Goal: Transaction & Acquisition: Purchase product/service

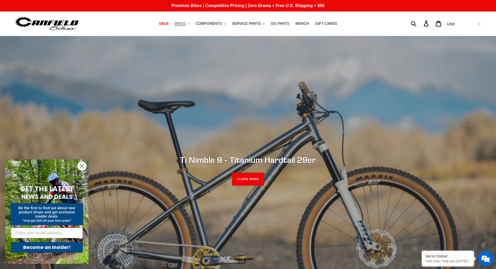
click at [192, 26] on button "BIKES .cls-1{fill:#231f20}" at bounding box center [182, 23] width 20 height 7
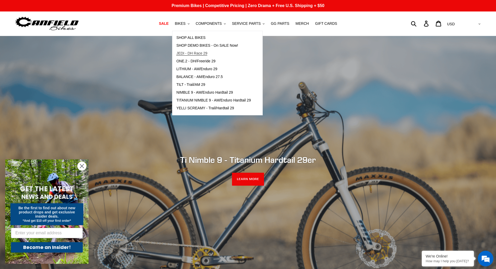
click at [197, 53] on span "JEDI - DH Race 29" at bounding box center [191, 53] width 31 height 4
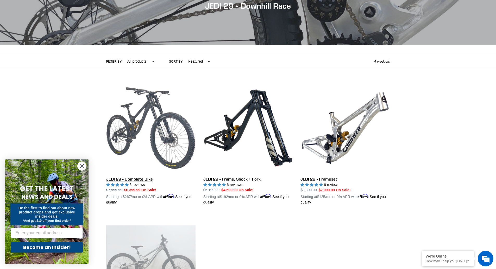
click at [137, 181] on link "JEDI 29 - Complete Bike" at bounding box center [150, 144] width 89 height 122
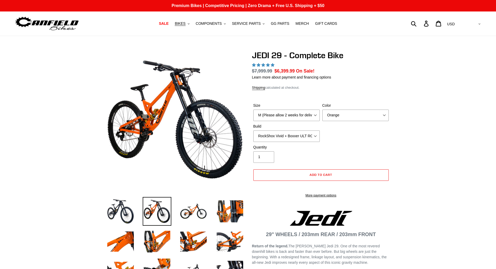
select select "highest-rating"
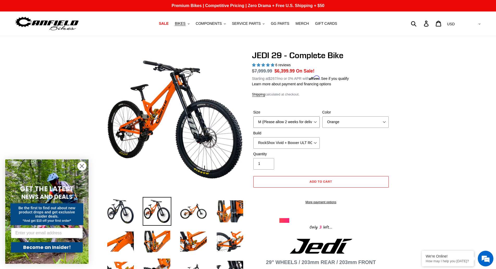
click at [279, 123] on select "M (Please allow 2 weeks for delivery) L (Please allow 2 weeks for delivery) XL …" at bounding box center [287, 121] width 66 height 11
select select "XL (Please allow 2 weeks for delivery)"
click at [254, 116] on select "M (Please allow 2 weeks for delivery) L (Please allow 2 weeks for delivery) XL …" at bounding box center [287, 121] width 66 height 11
click at [282, 143] on select "RockShox Vivid + Boxxer ULT RC2 C3 200 + SRAM XO RockShox Vivid + Boxxer ULT RC…" at bounding box center [287, 142] width 66 height 11
click at [254, 137] on select "RockShox Vivid + Boxxer ULT RC2 C3 200 + SRAM XO RockShox Vivid + Boxxer ULT RC…" at bounding box center [287, 142] width 66 height 11
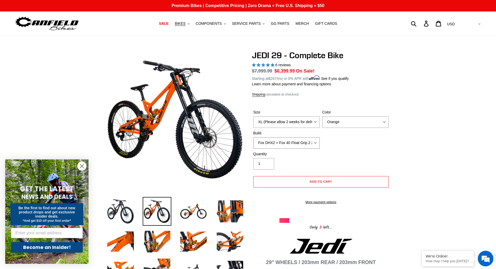
click at [301, 139] on select "RockShox Vivid + Boxxer ULT RC2 C3 200 + SRAM XO RockShox Vivid + Boxxer ULT RC…" at bounding box center [287, 142] width 66 height 11
click at [254, 137] on select "RockShox Vivid + Boxxer ULT RC2 C3 200 + SRAM XO RockShox Vivid + Boxxer ULT RC…" at bounding box center [287, 142] width 66 height 11
click at [340, 167] on div "Quantity 1" at bounding box center [321, 161] width 138 height 21
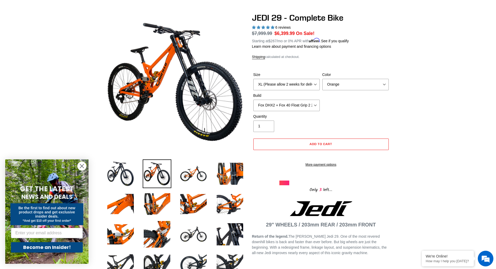
scroll to position [37, 0]
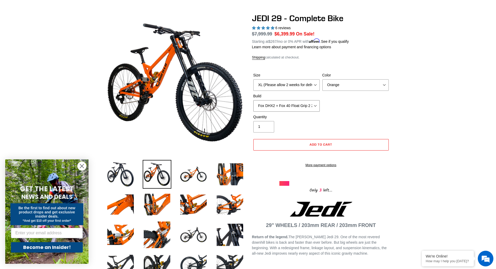
click at [294, 105] on select "RockShox Vivid + Boxxer ULT RC2 C3 200 + SRAM XO RockShox Vivid + Boxxer ULT RC…" at bounding box center [287, 105] width 66 height 11
select select "Fox DHX2 + Fox 40 Float Grip 2 203 + SRAM XO"
click at [254, 100] on select "RockShox Vivid + Boxxer ULT RC2 C3 200 + SRAM XO RockShox Vivid + Boxxer ULT RC…" at bounding box center [287, 105] width 66 height 11
click at [361, 83] on select "Orange Stealth Black Raw" at bounding box center [356, 84] width 66 height 11
click at [323, 79] on select "Orange Stealth Black Raw" at bounding box center [356, 84] width 66 height 11
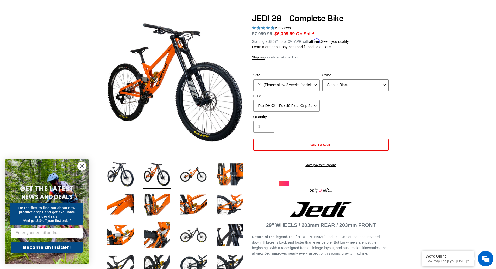
click at [361, 84] on select "Orange Stealth Black Raw" at bounding box center [356, 84] width 66 height 11
select select "Raw"
click at [323, 79] on select "Orange Stealth Black Raw" at bounding box center [356, 84] width 66 height 11
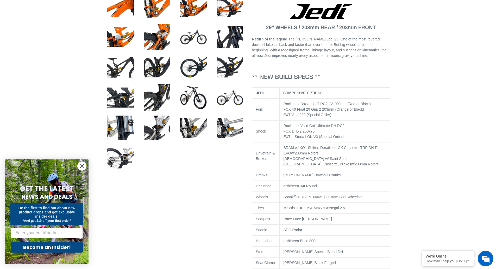
scroll to position [249, 0]
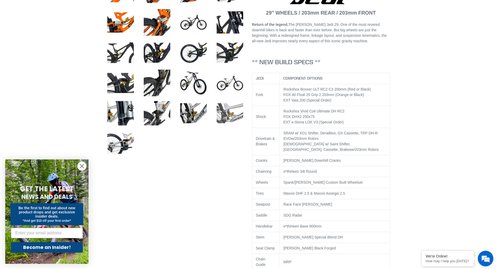
click at [233, 102] on img at bounding box center [230, 113] width 29 height 29
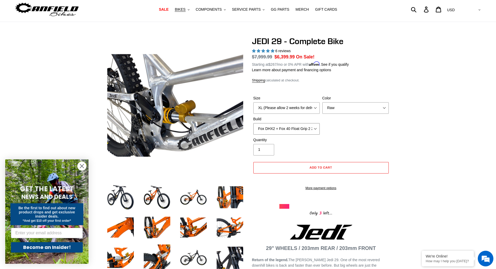
click at [300, 128] on select "RockShox Vivid + Boxxer ULT RC2 C3 200 + SRAM XO RockShox Vivid + Boxxer ULT RC…" at bounding box center [287, 128] width 66 height 11
click at [198, 206] on img at bounding box center [193, 197] width 29 height 29
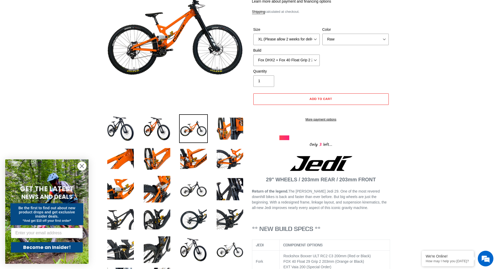
scroll to position [87, 0]
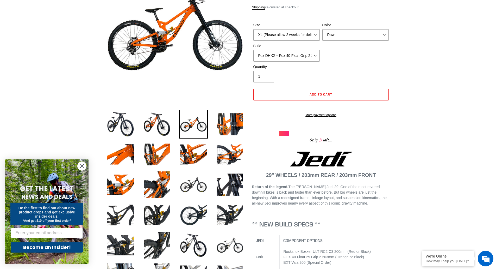
click at [198, 206] on img at bounding box center [193, 214] width 29 height 29
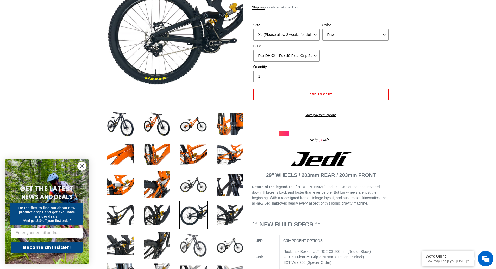
click at [196, 244] on img at bounding box center [193, 245] width 29 height 29
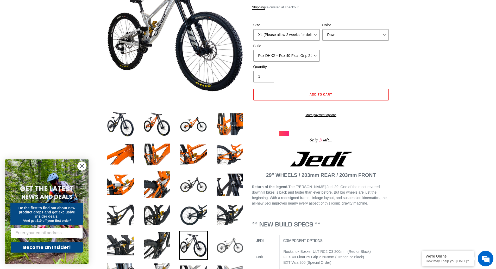
click at [235, 246] on img at bounding box center [230, 245] width 29 height 29
